Goal: Find contact information: Find contact information

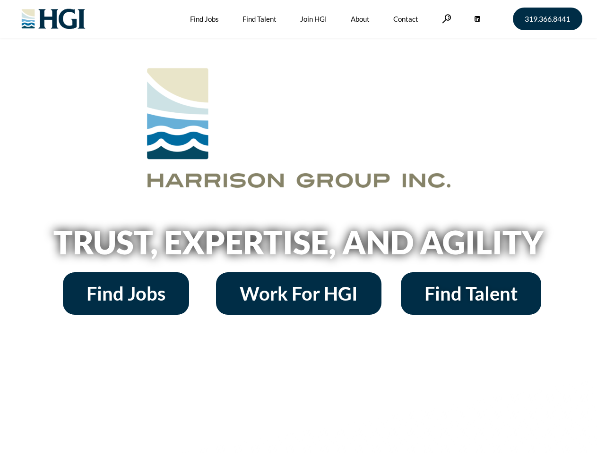
click at [298, 227] on h2 "Trust, Expertise, and Agility" at bounding box center [298, 242] width 538 height 32
click at [445, 18] on link at bounding box center [446, 18] width 9 height 9
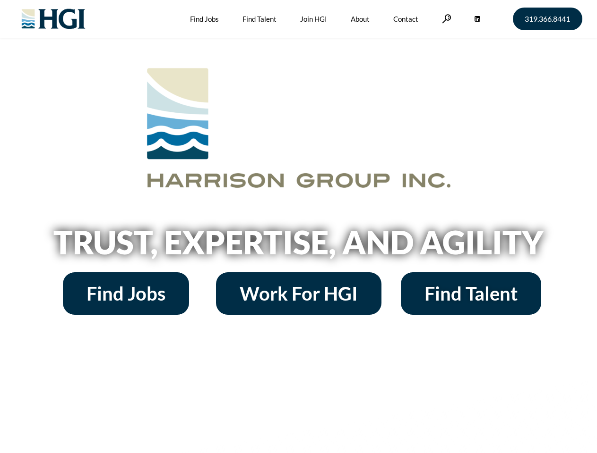
click at [298, 227] on h2 "Trust, Expertise, and Agility" at bounding box center [298, 242] width 538 height 32
click at [445, 18] on link at bounding box center [446, 18] width 9 height 9
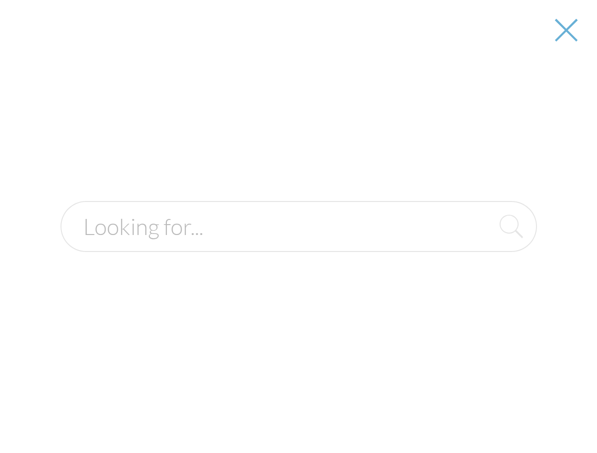
click at [298, 246] on h2 "Trust, Expertise, and Agility" at bounding box center [298, 242] width 538 height 32
